Goal: Task Accomplishment & Management: Manage account settings

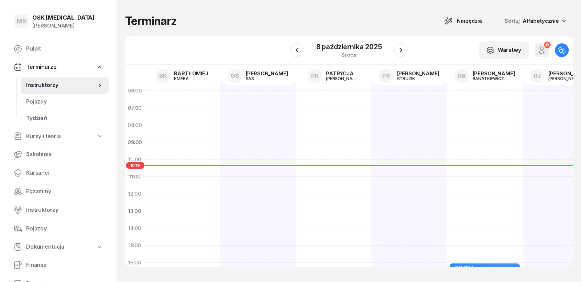
click at [41, 218] on nav "Pulpit Terminarze Instruktorzy Pojazdy Tydzień Kursy i teoria Szkolenia Kursanc…" at bounding box center [58, 176] width 100 height 270
click at [39, 228] on span "Pojazdy" at bounding box center [64, 228] width 77 height 9
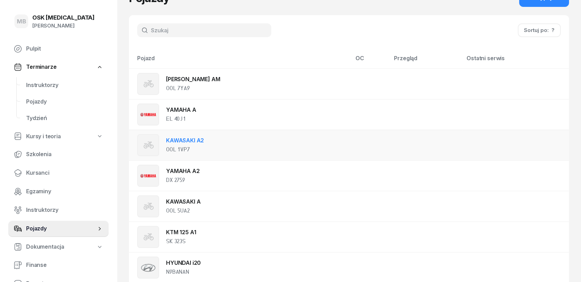
scroll to position [38, 0]
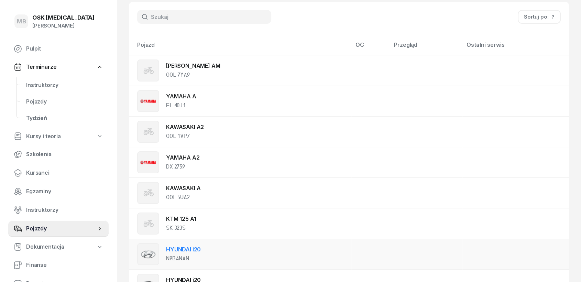
drag, startPoint x: 197, startPoint y: 140, endPoint x: 262, endPoint y: 262, distance: 137.7
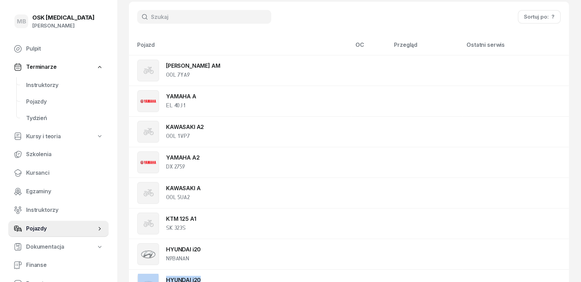
click at [47, 246] on span "Dokumentacja" at bounding box center [45, 247] width 38 height 9
click at [40, 172] on span "Kursanci" at bounding box center [64, 173] width 77 height 9
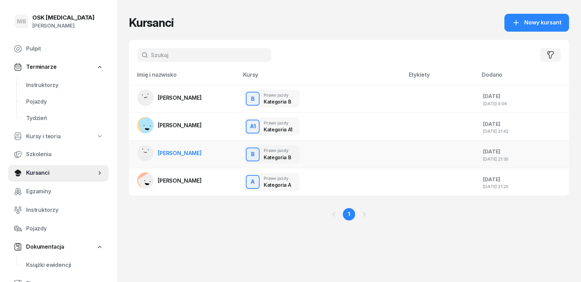
click at [183, 157] on link "[PERSON_NAME]" at bounding box center [169, 153] width 65 height 17
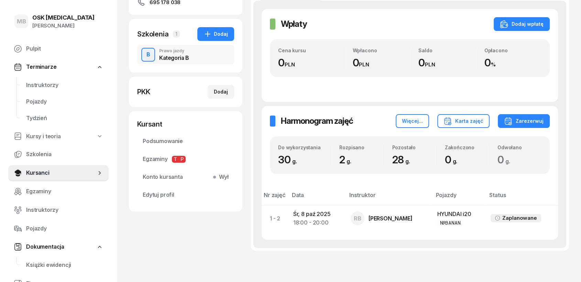
scroll to position [149, 0]
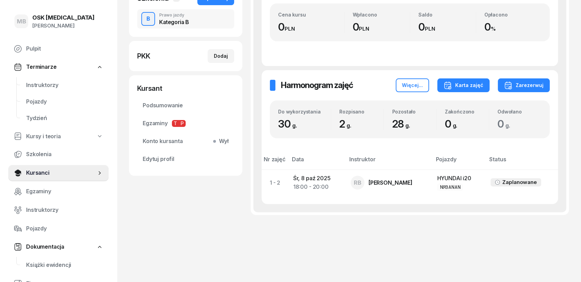
click at [457, 83] on div "Karta zajęć" at bounding box center [464, 85] width 40 height 8
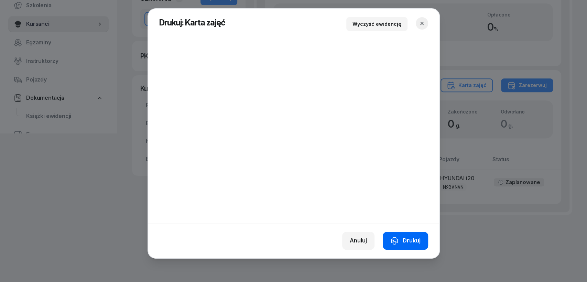
click at [397, 238] on icon "button" at bounding box center [394, 241] width 8 height 8
click at [423, 23] on icon "button" at bounding box center [422, 23] width 7 height 7
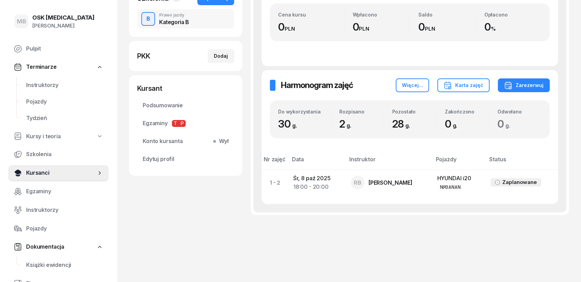
click at [92, 177] on link "Kursanci" at bounding box center [58, 173] width 100 height 17
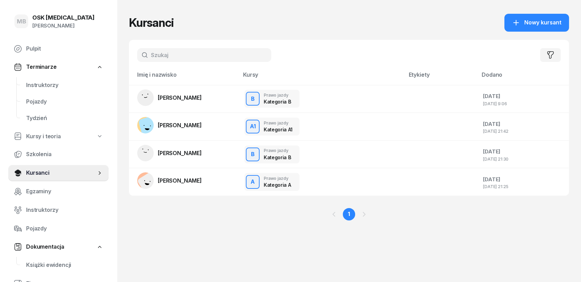
click at [42, 136] on span "Kursy i teoria" at bounding box center [43, 136] width 35 height 9
select select
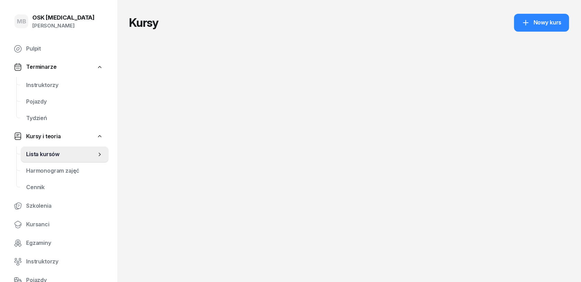
click at [39, 144] on nav "Pulpit Terminarze Instruktorzy Pojazdy Tydzień Kursy i teoria Lista kursów Harm…" at bounding box center [58, 211] width 100 height 340
click at [46, 172] on span "Harmonogram zajęć" at bounding box center [64, 170] width 77 height 9
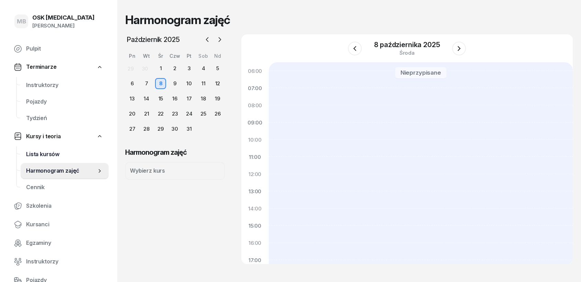
click at [54, 155] on span "Lista kursów" at bounding box center [64, 154] width 77 height 9
select select
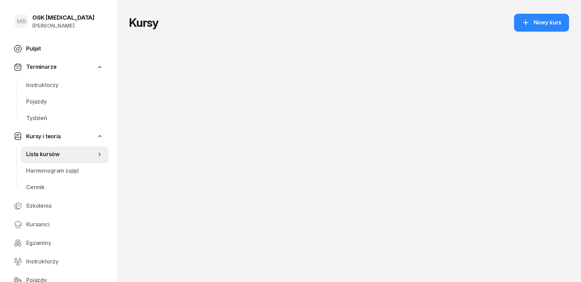
click at [25, 54] on link "Pulpit" at bounding box center [58, 49] width 100 height 17
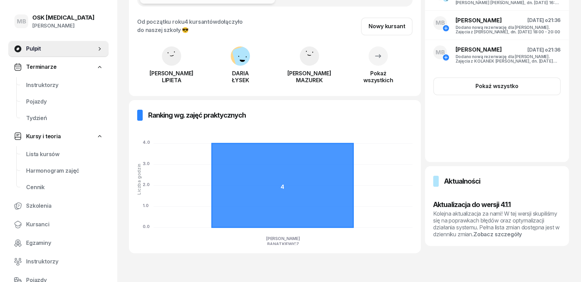
scroll to position [118, 0]
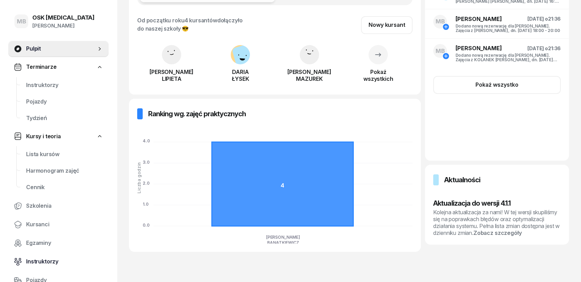
click at [40, 261] on span "Instruktorzy" at bounding box center [64, 261] width 77 height 9
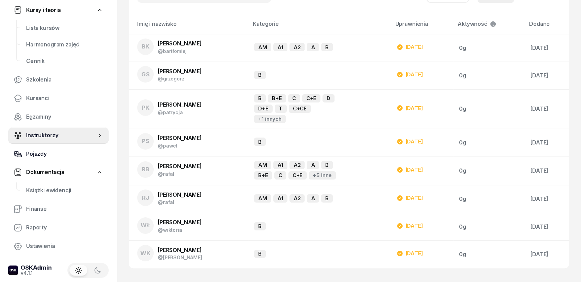
scroll to position [130, 0]
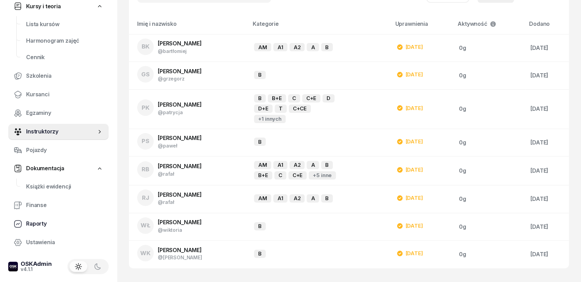
click at [39, 226] on span "Raporty" at bounding box center [64, 223] width 77 height 9
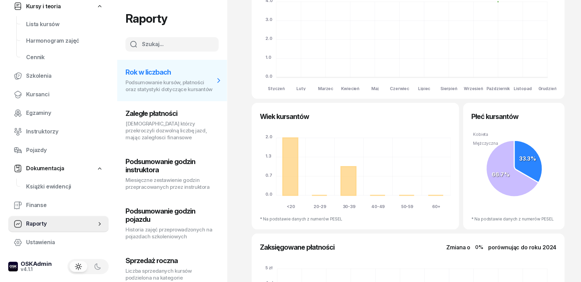
scroll to position [76, 0]
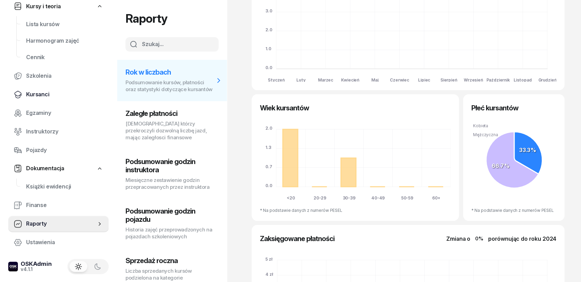
click at [35, 94] on span "Kursanci" at bounding box center [64, 94] width 77 height 9
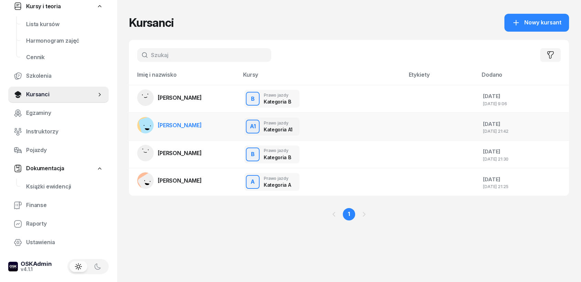
click at [181, 130] on link "[PERSON_NAME]" at bounding box center [169, 125] width 65 height 17
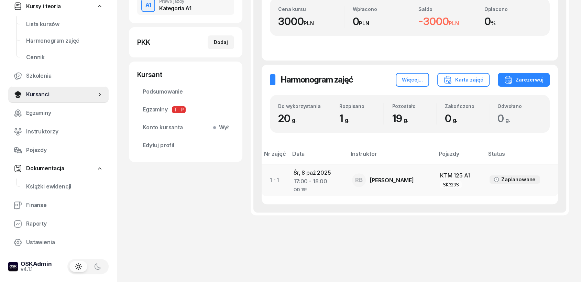
scroll to position [155, 0]
click at [318, 181] on div "17:00 - 18:00" at bounding box center [317, 181] width 47 height 9
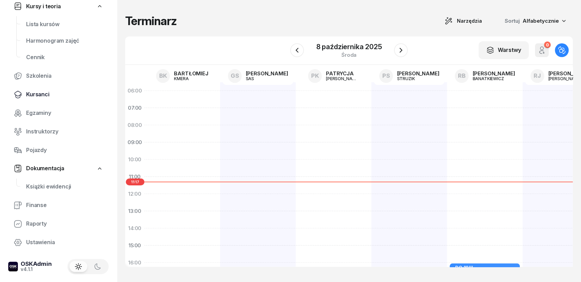
click at [40, 94] on span "Kursanci" at bounding box center [64, 94] width 77 height 9
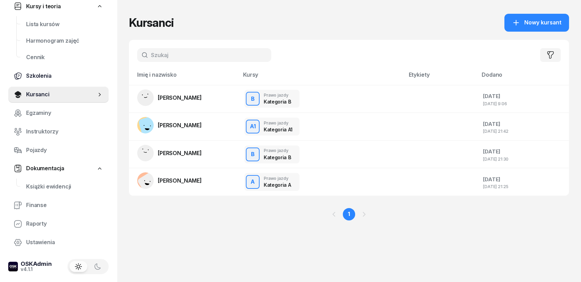
click at [43, 74] on span "Szkolenia" at bounding box center [64, 76] width 77 height 9
select select "createdAt-desc"
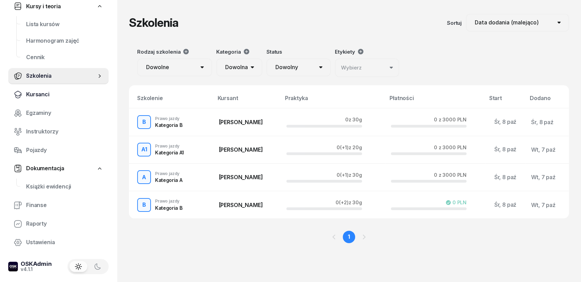
click at [39, 97] on span "Kursanci" at bounding box center [64, 94] width 77 height 9
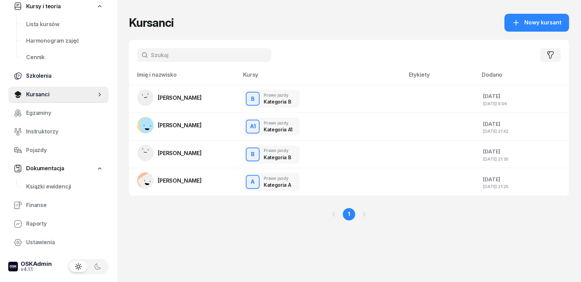
click at [35, 73] on span "Szkolenia" at bounding box center [64, 76] width 77 height 9
select select "createdAt-desc"
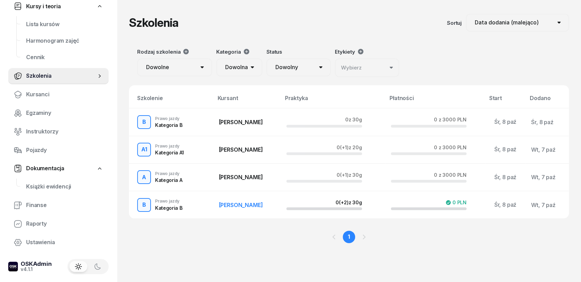
click at [143, 209] on td "B Prawo jazdy Kategoria B" at bounding box center [171, 205] width 84 height 28
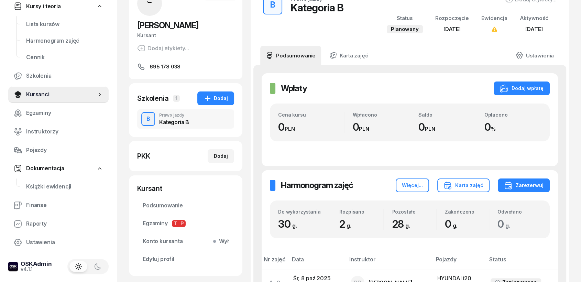
scroll to position [149, 0]
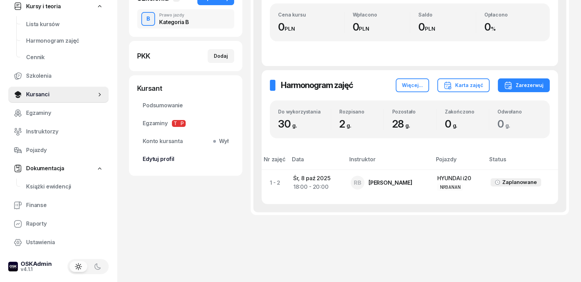
click at [160, 165] on link "Edytuj profil" at bounding box center [185, 159] width 97 height 17
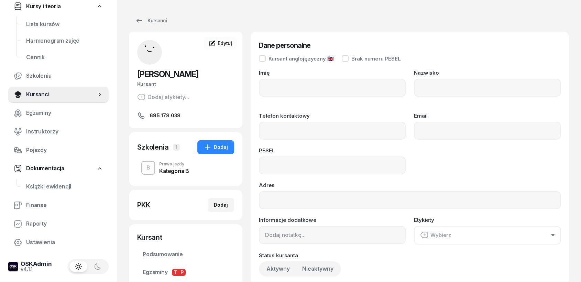
type input "[PERSON_NAME]"
type input "MAZUREK"
type input "695178038"
type input "07290605384"
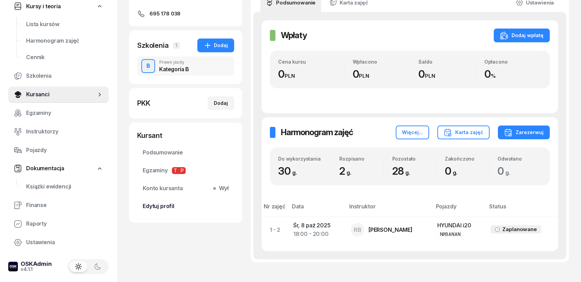
scroll to position [149, 0]
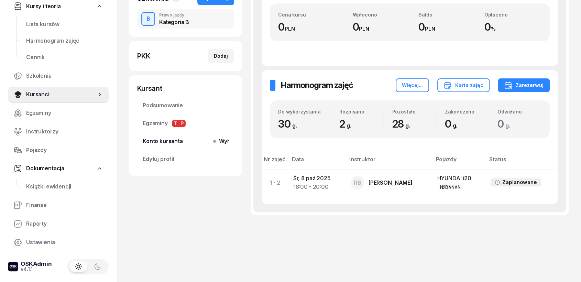
click at [164, 144] on span "Konto kursanta Wył" at bounding box center [186, 141] width 86 height 9
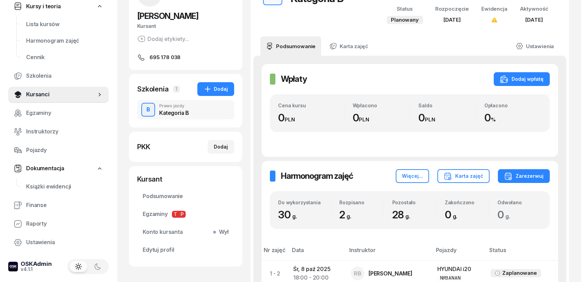
scroll to position [115, 0]
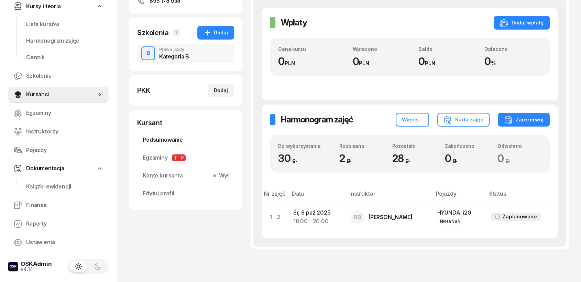
click at [152, 144] on span "Podsumowanie" at bounding box center [186, 140] width 86 height 9
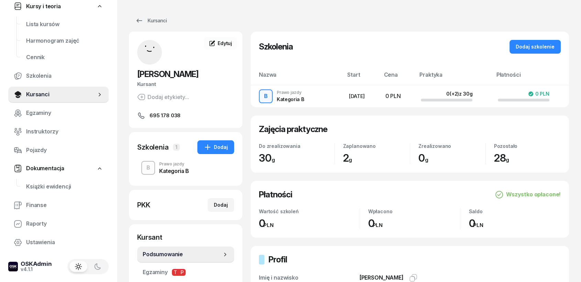
scroll to position [76, 0]
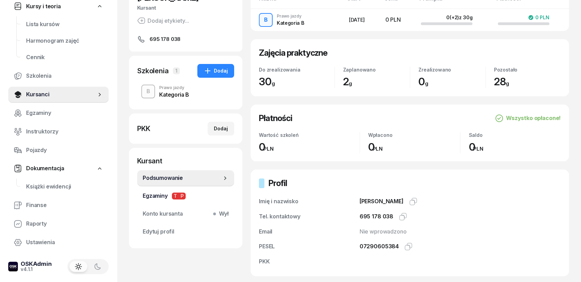
click at [158, 193] on span "Egzaminy T P" at bounding box center [186, 196] width 86 height 9
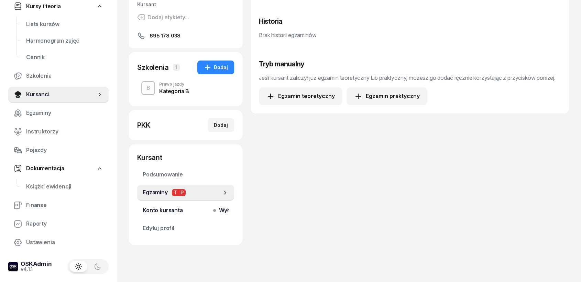
scroll to position [89, 0]
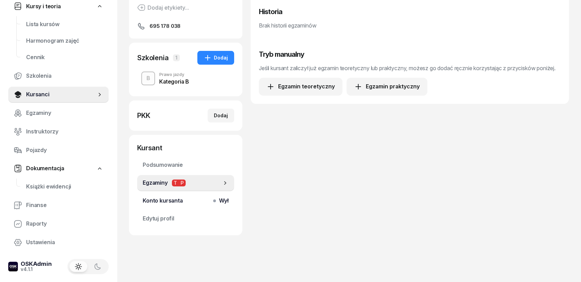
click at [162, 204] on span "Konto kursanta Wył" at bounding box center [186, 200] width 86 height 9
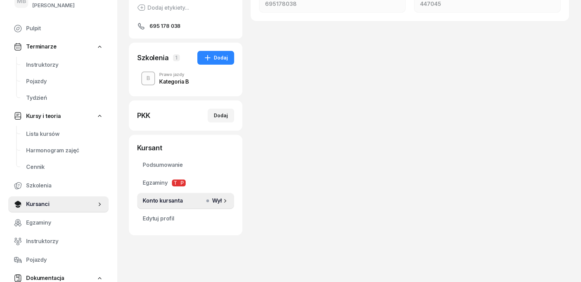
scroll to position [15, 0]
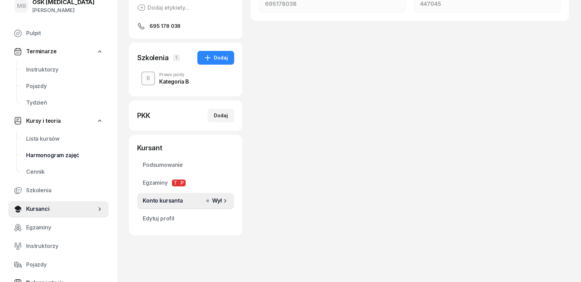
click at [66, 158] on span "Harmonogram zajęć" at bounding box center [64, 155] width 77 height 9
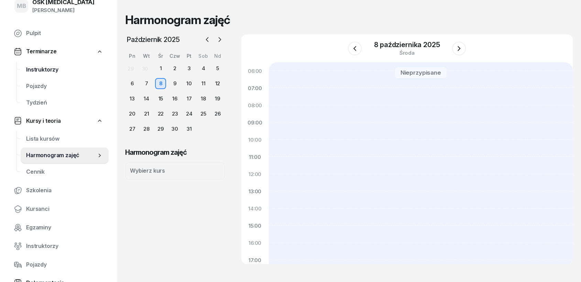
click at [37, 70] on span "Instruktorzy" at bounding box center [64, 69] width 77 height 9
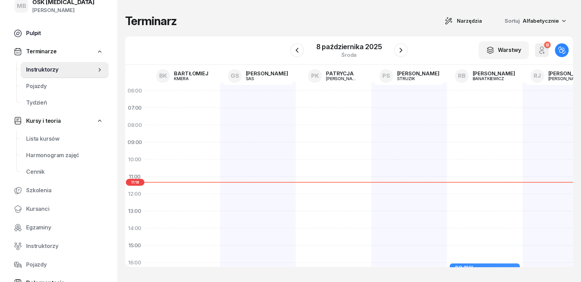
click at [34, 36] on span "Pulpit" at bounding box center [64, 33] width 77 height 9
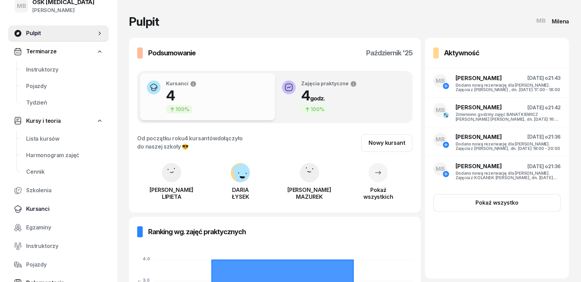
click at [37, 209] on span "Kursanci" at bounding box center [64, 209] width 77 height 9
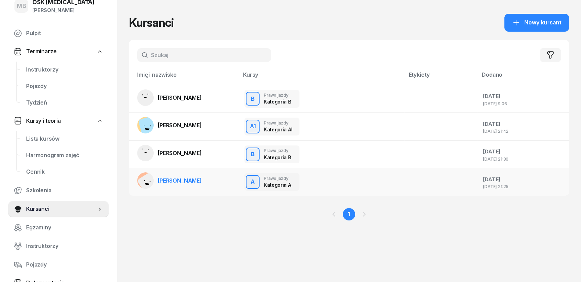
click at [183, 180] on span "[PERSON_NAME]" at bounding box center [180, 180] width 44 height 7
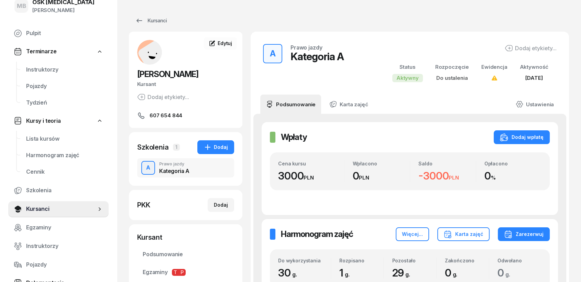
click at [176, 75] on span "[PERSON_NAME]" at bounding box center [167, 74] width 61 height 10
click at [159, 115] on span "607 654 844" at bounding box center [166, 115] width 33 height 8
click at [225, 43] on span "Edytuj" at bounding box center [225, 43] width 14 height 6
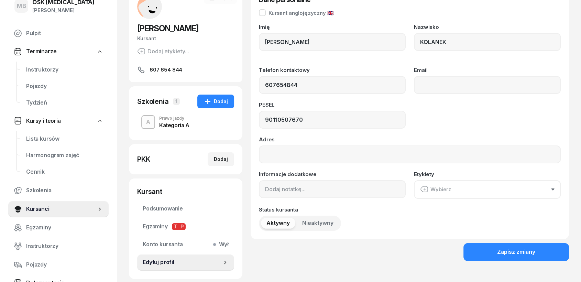
scroll to position [89, 0]
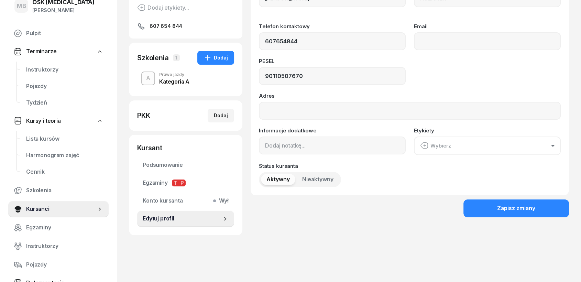
click at [184, 80] on div "Kategoria A" at bounding box center [174, 82] width 30 height 6
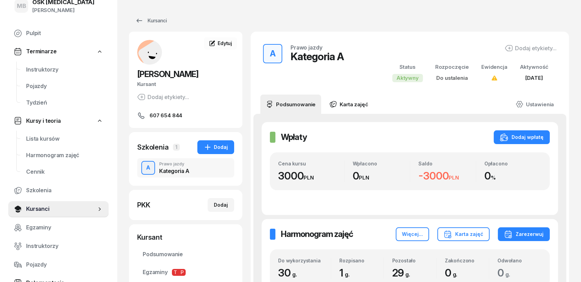
click at [344, 103] on link "Karta zajęć" at bounding box center [349, 104] width 50 height 19
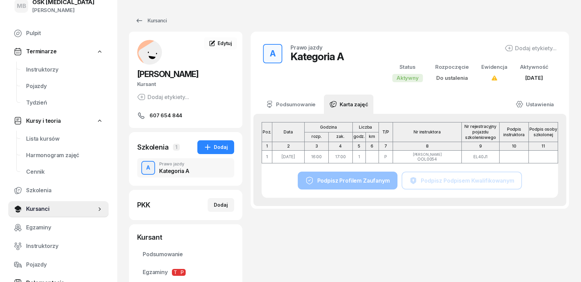
click at [413, 164] on div "Poz. Data Godzina rozp. zak. Liczba godz. km T/P Nr instruktora Nr rejestracyjn…" at bounding box center [410, 160] width 297 height 76
drag, startPoint x: 417, startPoint y: 156, endPoint x: 439, endPoint y: 158, distance: 22.4
click at [439, 158] on div "[PERSON_NAME] OOL0054" at bounding box center [428, 157] width 68 height 9
click at [440, 158] on div "[PERSON_NAME] OOL0054" at bounding box center [428, 157] width 68 height 9
click at [525, 104] on link "Ustawienia" at bounding box center [534, 104] width 49 height 19
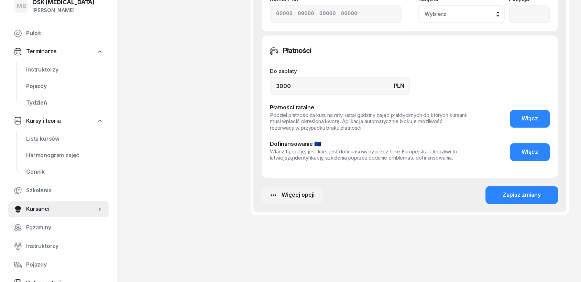
scroll to position [460, 0]
click at [306, 196] on div "Więcej opcji" at bounding box center [291, 194] width 45 height 9
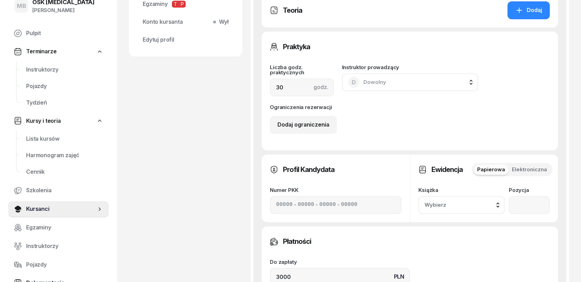
scroll to position [0, 0]
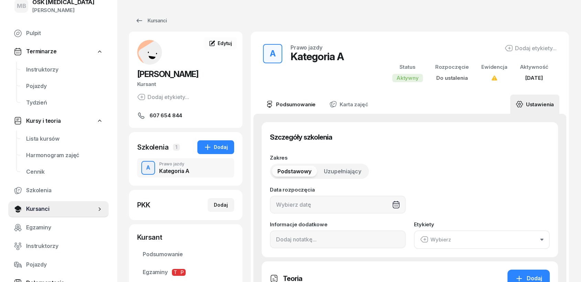
click at [297, 104] on link "Podsumowanie" at bounding box center [290, 104] width 61 height 19
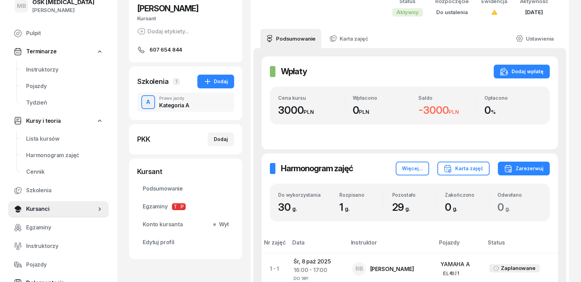
scroll to position [153, 0]
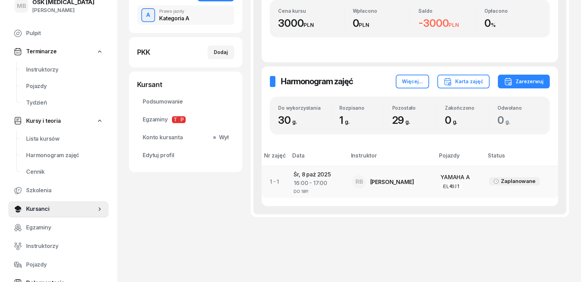
click at [305, 182] on div "16:00 - 17:00" at bounding box center [317, 183] width 47 height 9
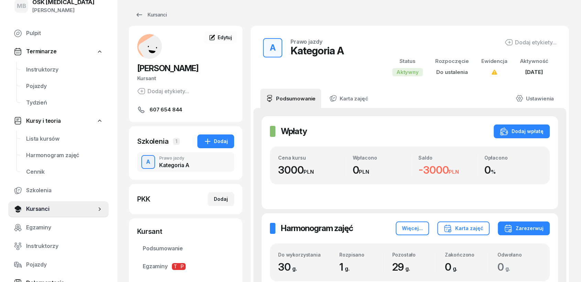
scroll to position [155, 0]
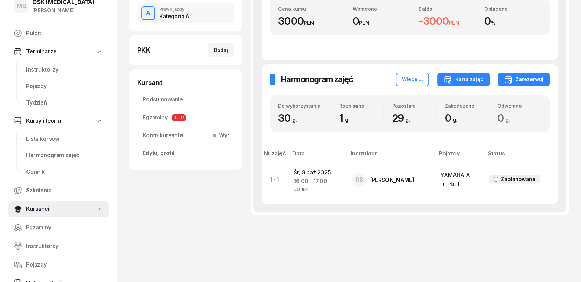
click at [465, 78] on div "Karta zajęć" at bounding box center [464, 79] width 40 height 8
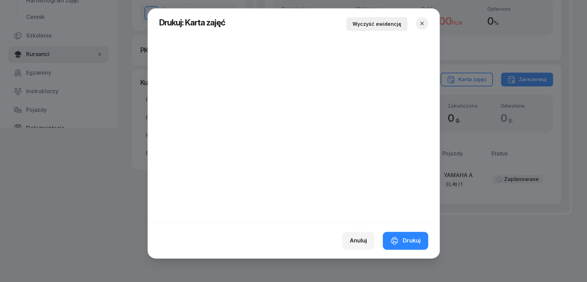
click at [386, 24] on div "Wyczyść ewidencję" at bounding box center [377, 24] width 49 height 8
click at [421, 25] on icon "button" at bounding box center [422, 23] width 7 height 7
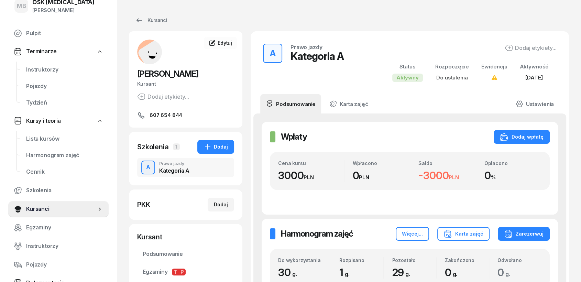
scroll to position [0, 0]
click at [348, 107] on link "Karta zajęć" at bounding box center [349, 104] width 50 height 19
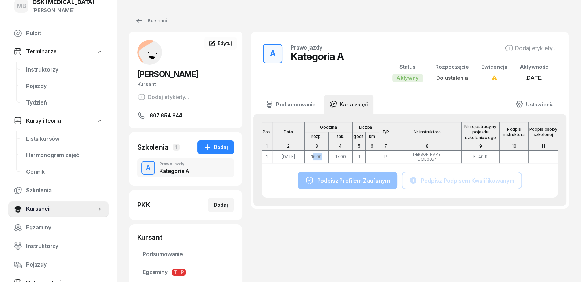
drag, startPoint x: 312, startPoint y: 158, endPoint x: 325, endPoint y: 158, distance: 12.7
click at [325, 158] on td "16:00" at bounding box center [317, 157] width 24 height 13
drag, startPoint x: 333, startPoint y: 157, endPoint x: 340, endPoint y: 157, distance: 6.9
click at [333, 157] on td "17:00" at bounding box center [341, 157] width 24 height 13
click at [296, 105] on link "Podsumowanie" at bounding box center [290, 104] width 61 height 19
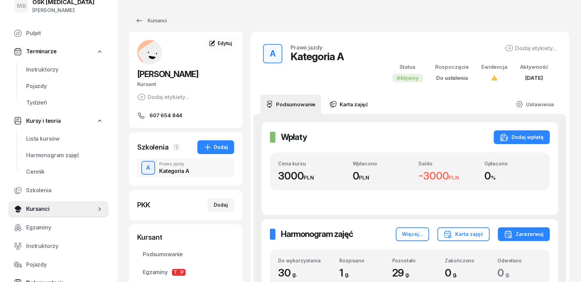
click at [344, 107] on link "Karta zajęć" at bounding box center [349, 104] width 50 height 19
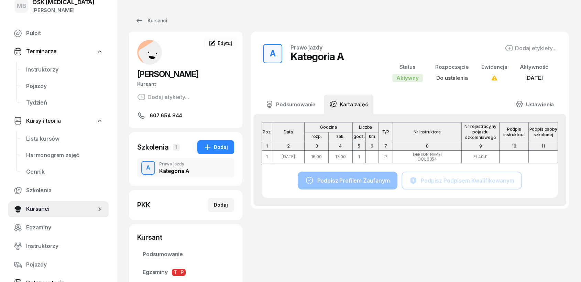
click at [366, 185] on div "Poz. Data Godzina rozp. zak. Liczba godz. km T/P Nr instruktora Nr rejestracyjn…" at bounding box center [410, 160] width 297 height 76
